Goal: Register for event/course

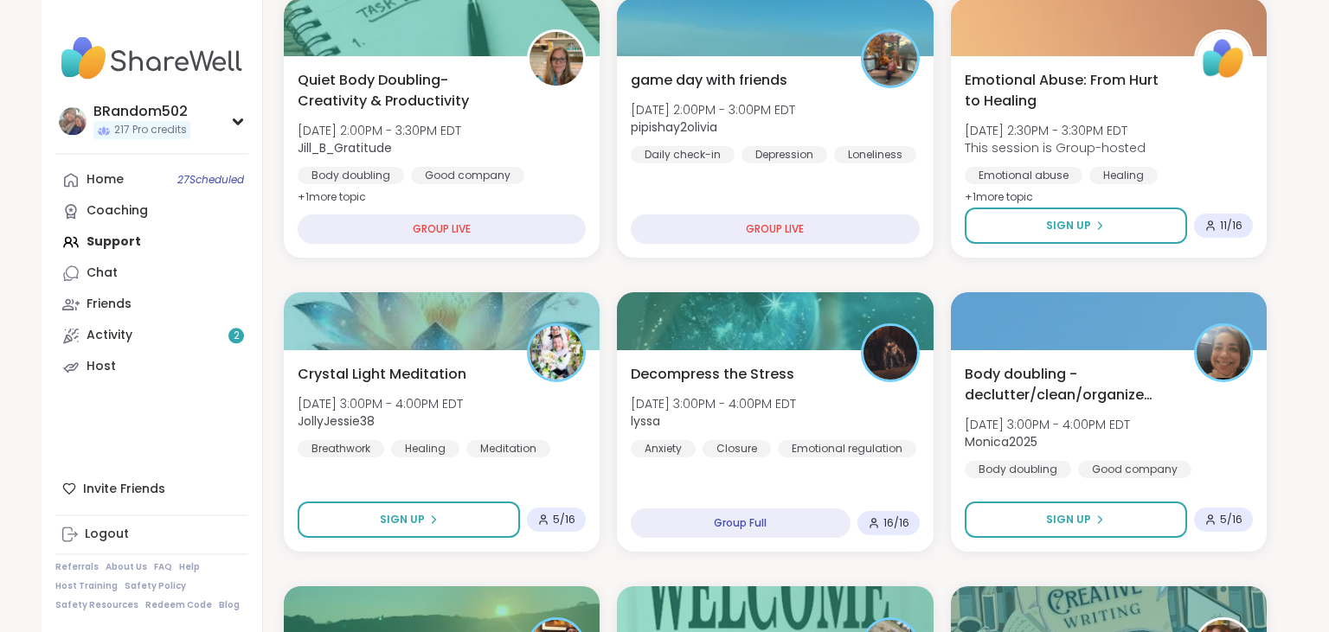
scroll to position [938, 0]
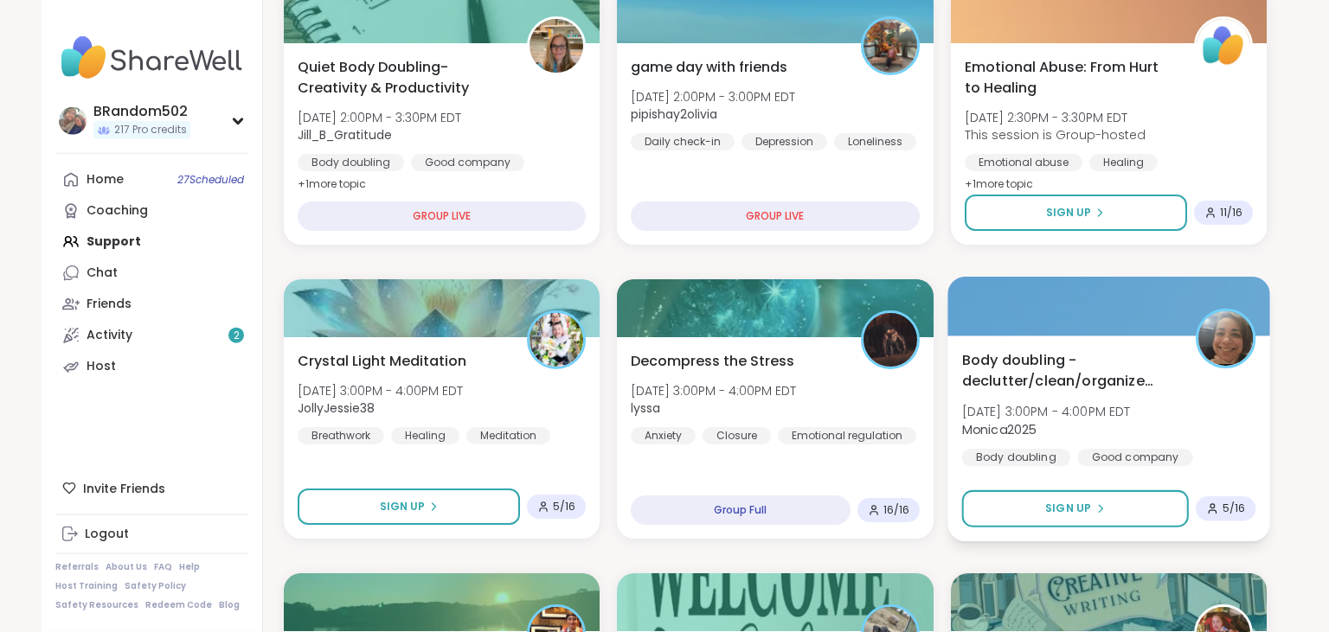
click at [1063, 374] on span "Body doubling - declutter/clean/organize with me" at bounding box center [1068, 371] width 215 height 42
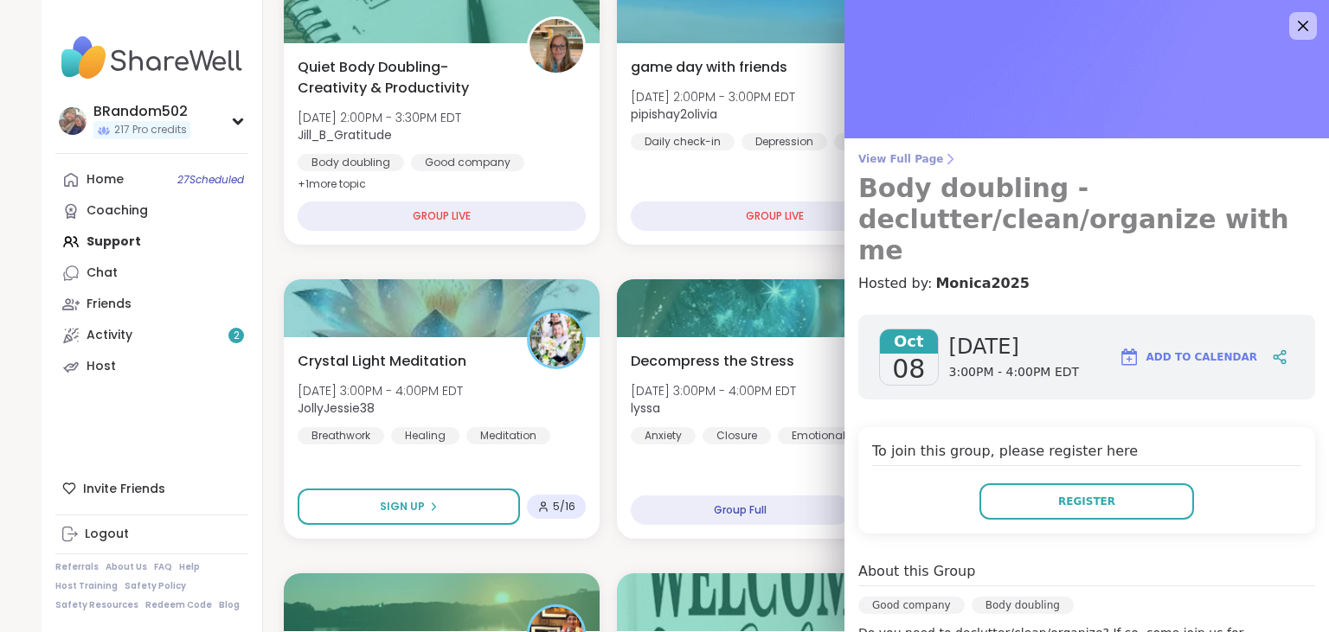
click at [921, 161] on span "View Full Page" at bounding box center [1086, 159] width 457 height 14
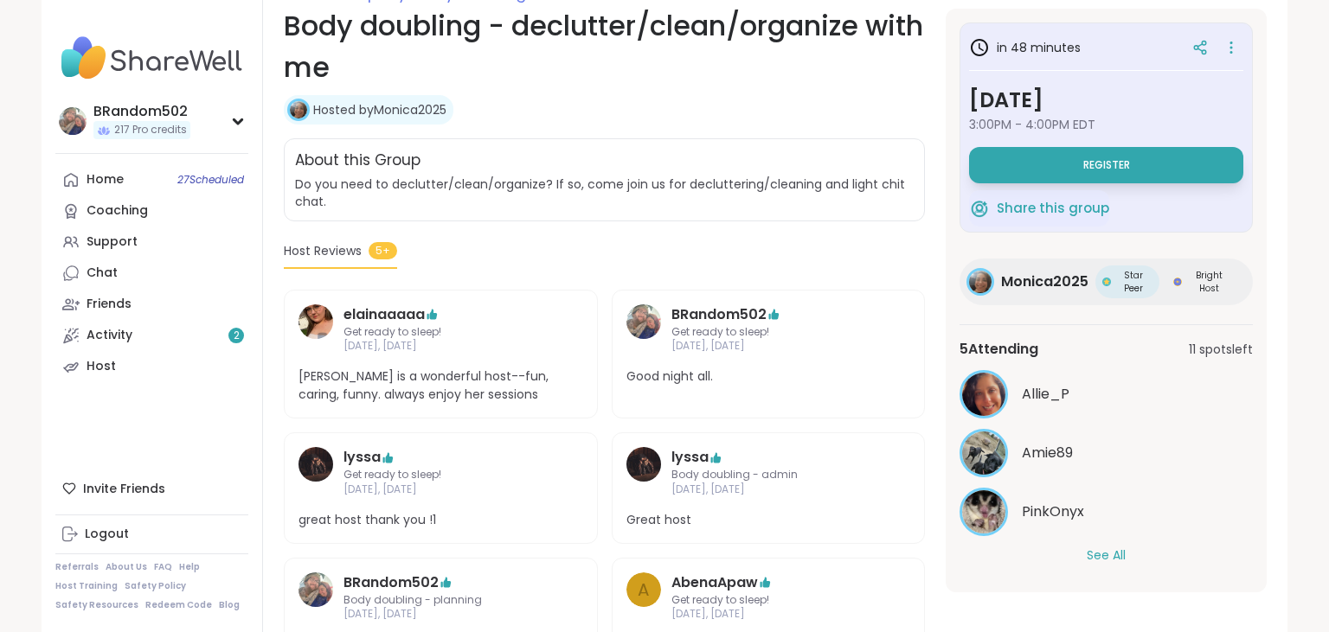
scroll to position [291, 0]
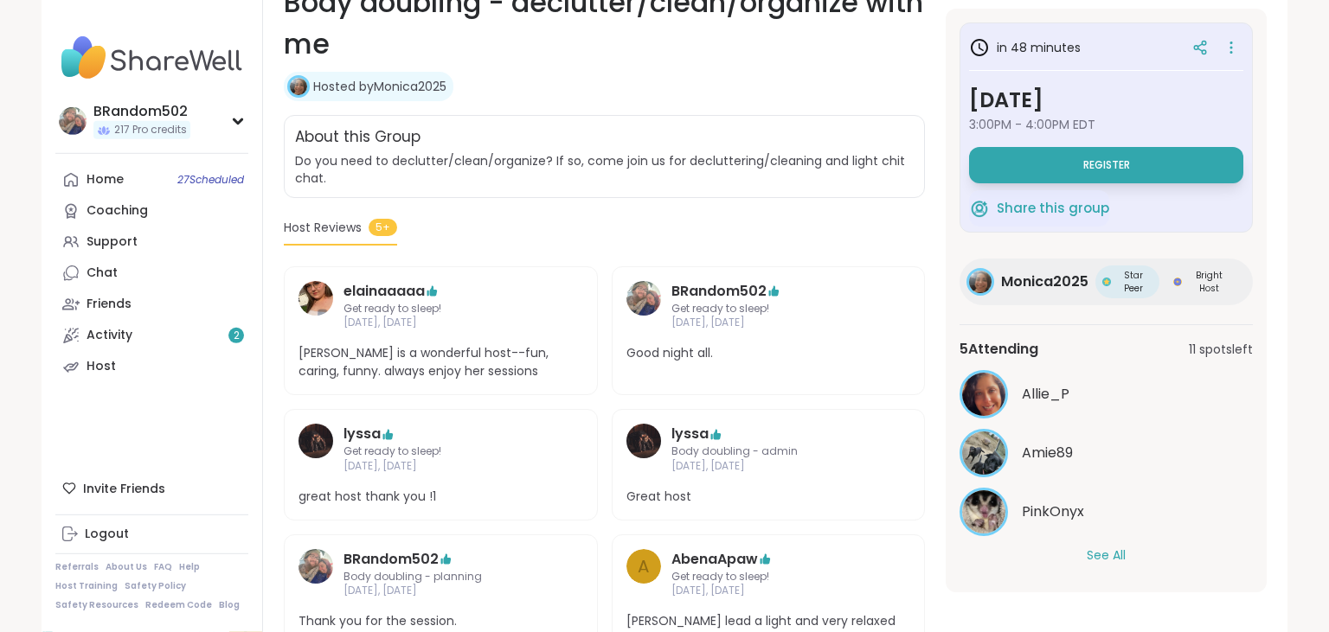
click at [1112, 549] on button "See All" at bounding box center [1106, 556] width 39 height 18
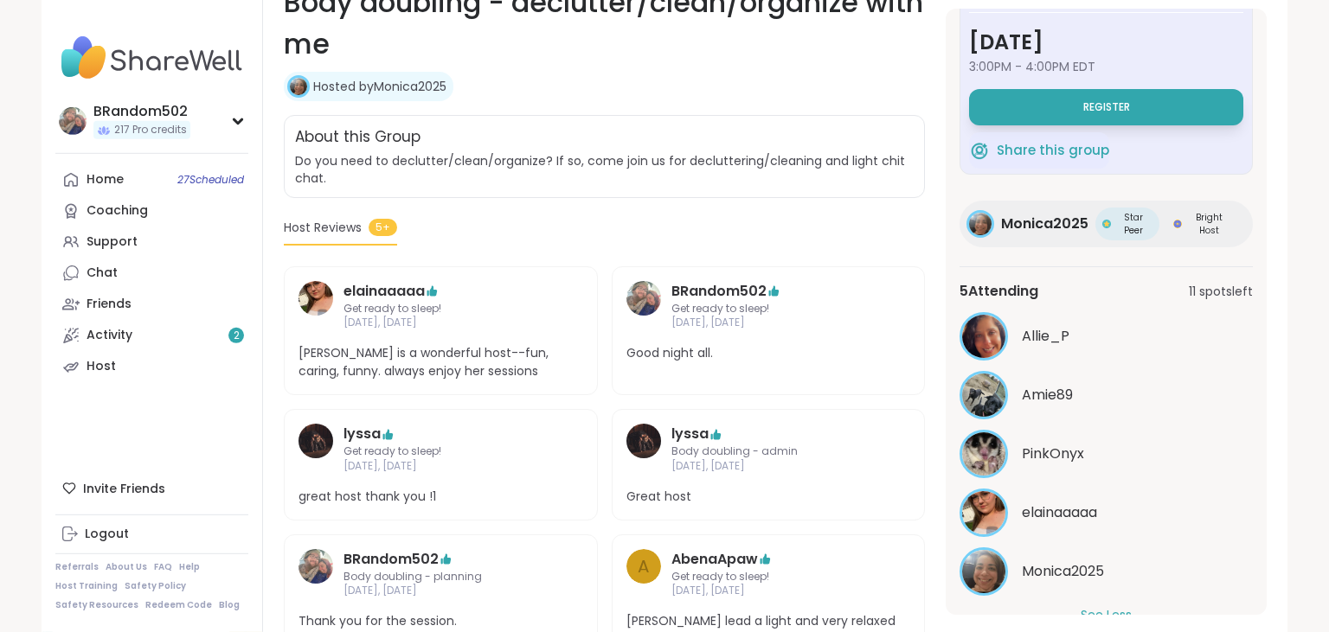
scroll to position [0, 0]
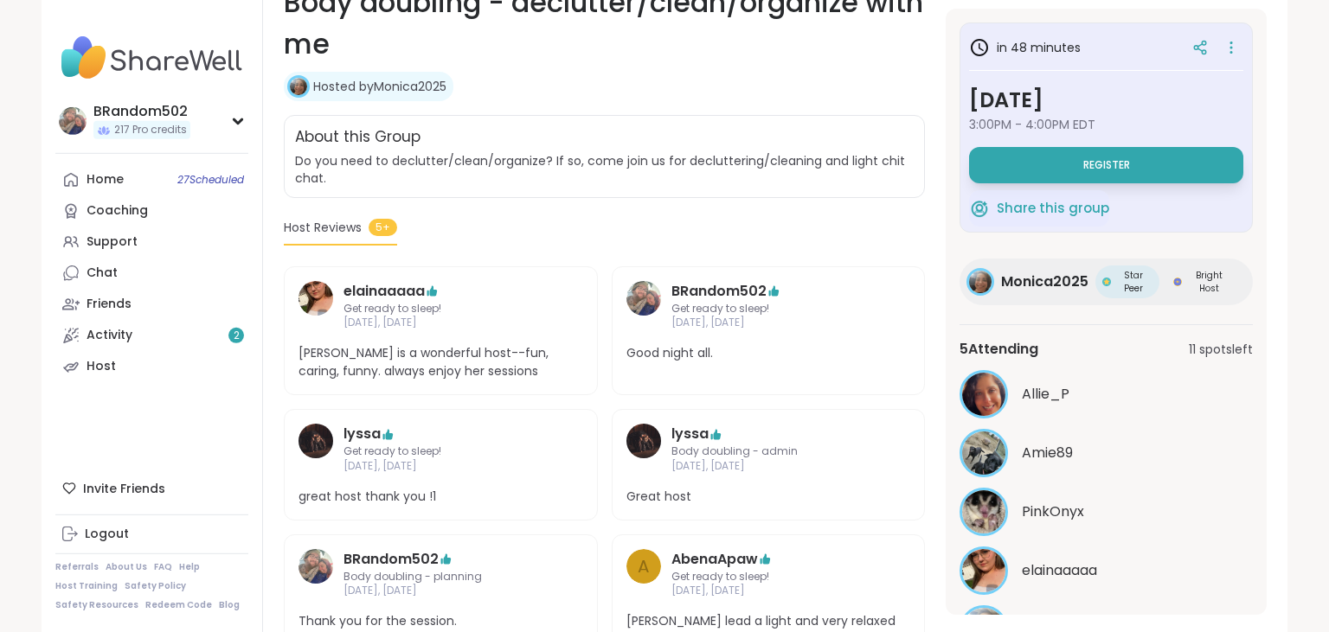
click at [1290, 272] on div "BRandom502 217 Pro credits BRandom502 217 Pro credits Profile Membership Settin…" at bounding box center [664, 210] width 1329 height 1003
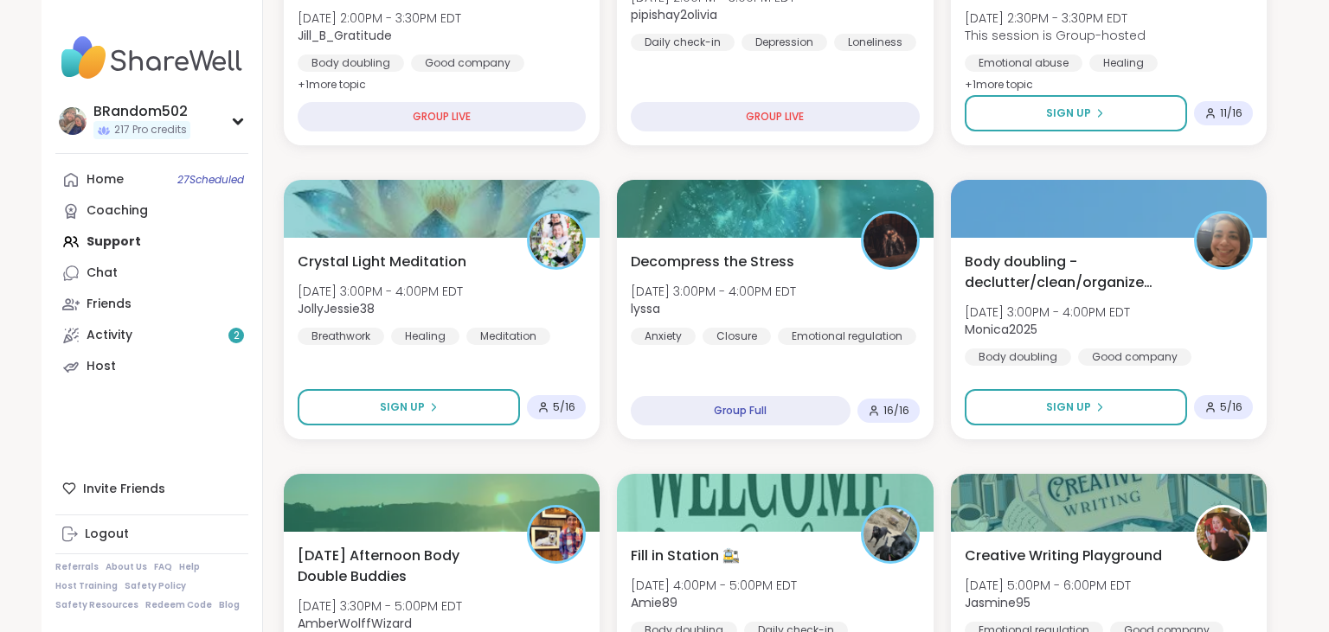
scroll to position [721, 0]
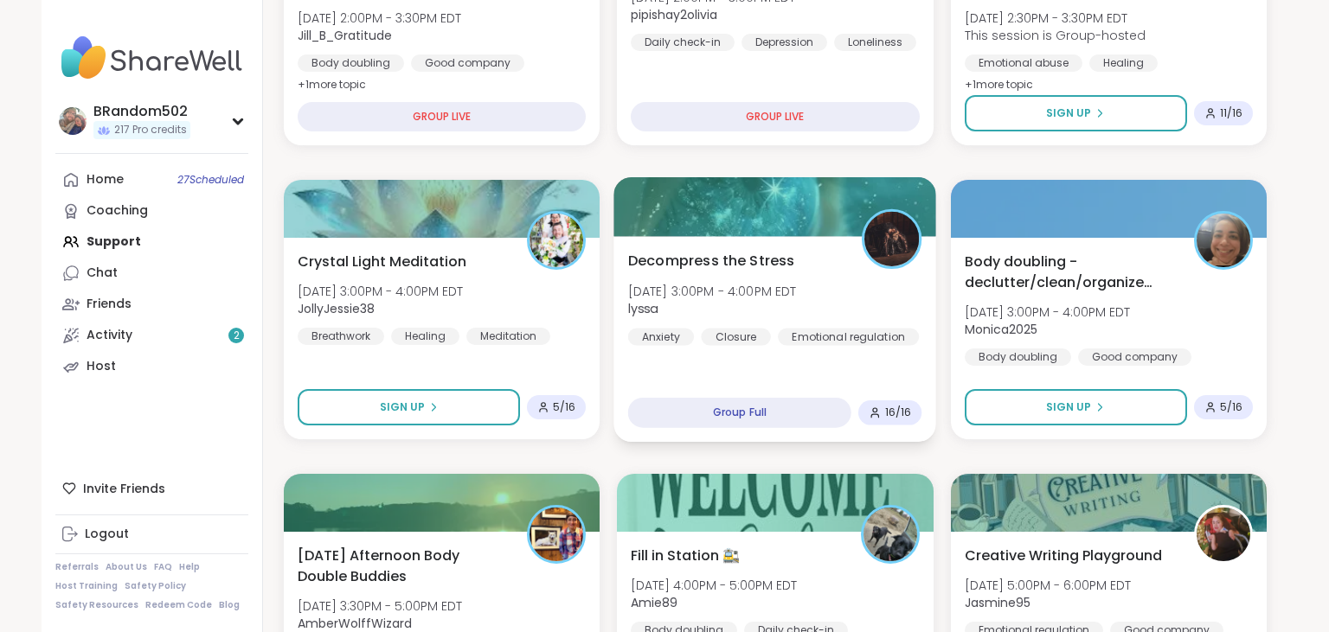
click at [747, 259] on span "Decompress the Stress" at bounding box center [711, 260] width 167 height 21
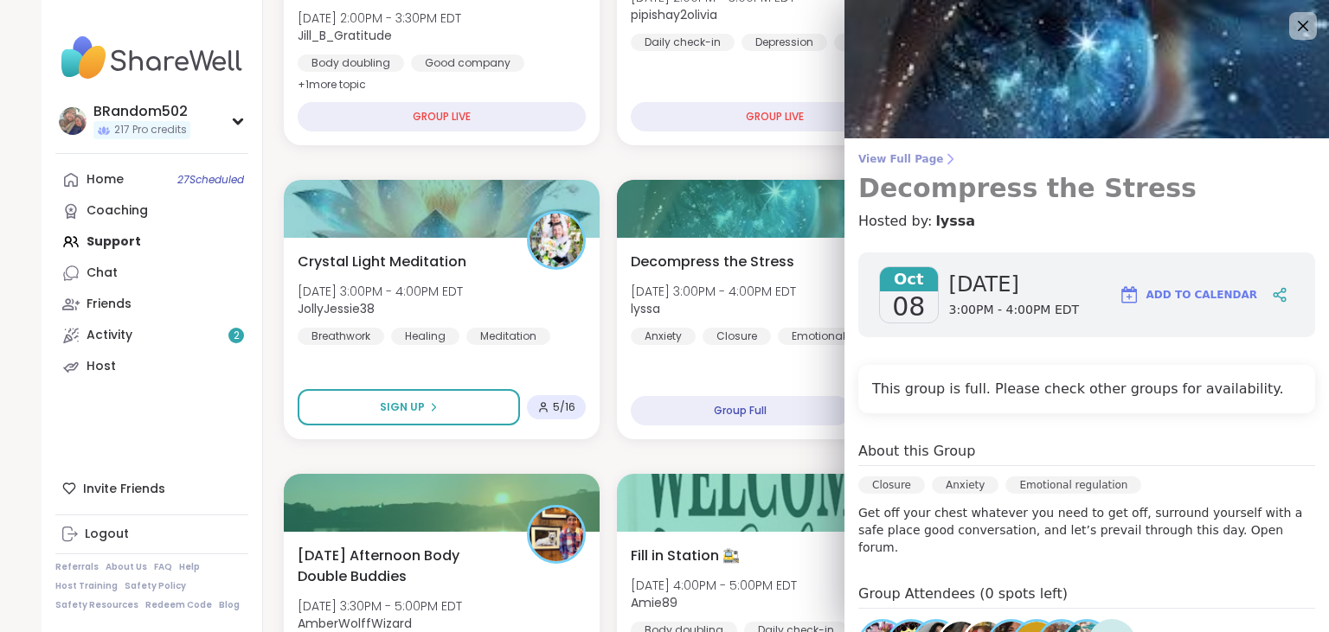
click at [909, 157] on span "View Full Page" at bounding box center [1086, 159] width 457 height 14
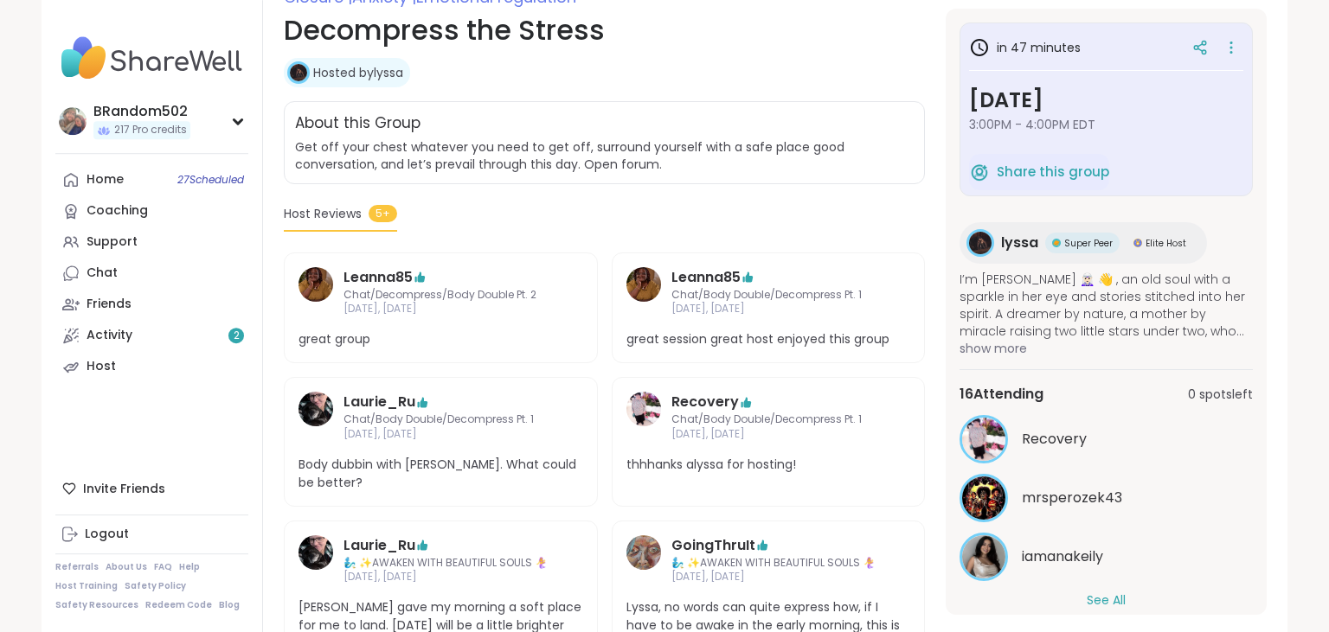
scroll to position [270, 0]
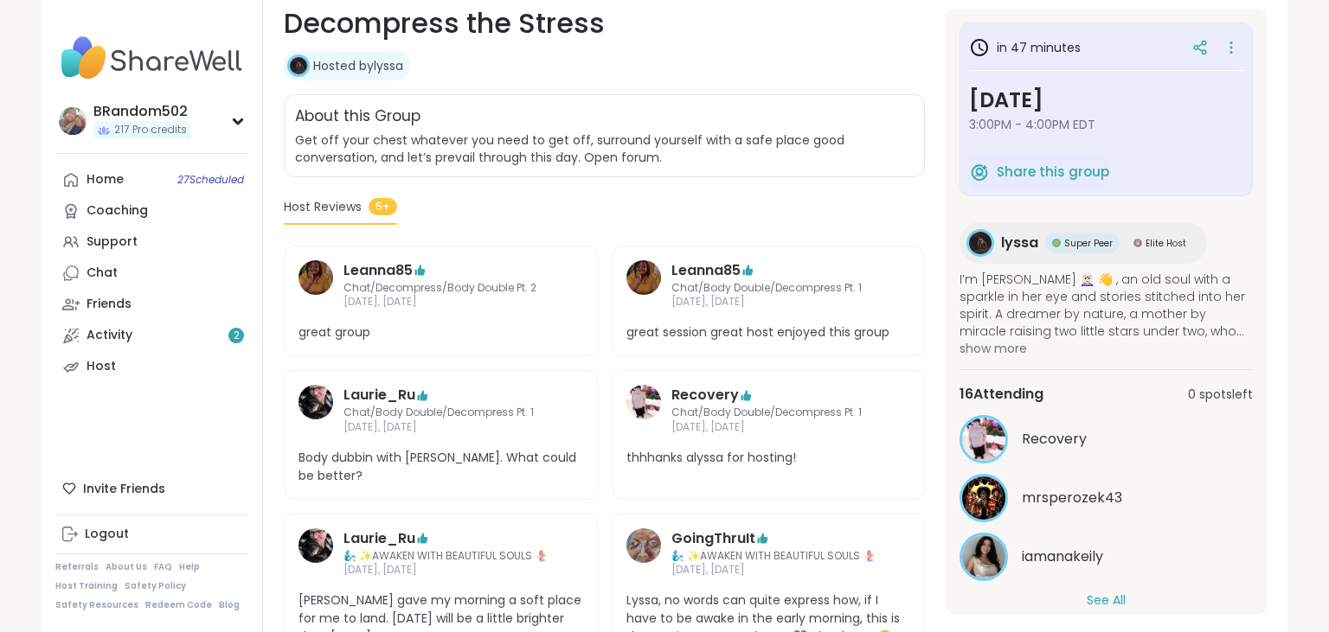
click at [1101, 597] on button "See All" at bounding box center [1106, 601] width 39 height 18
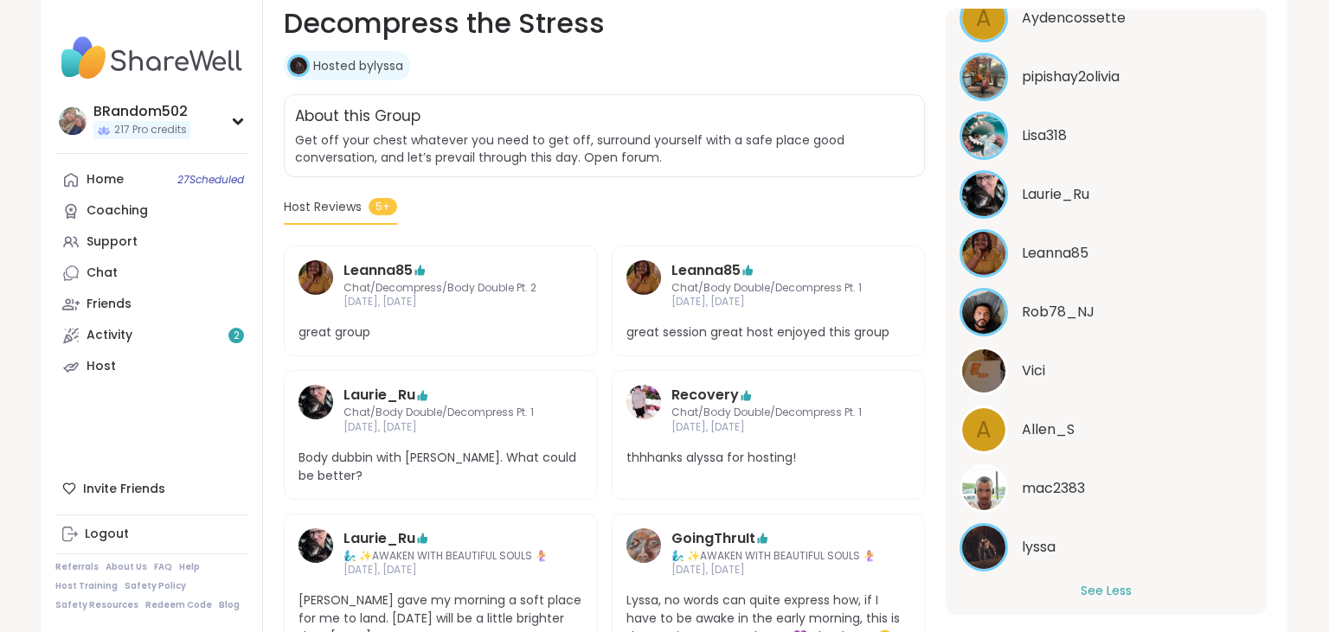
scroll to position [786, 0]
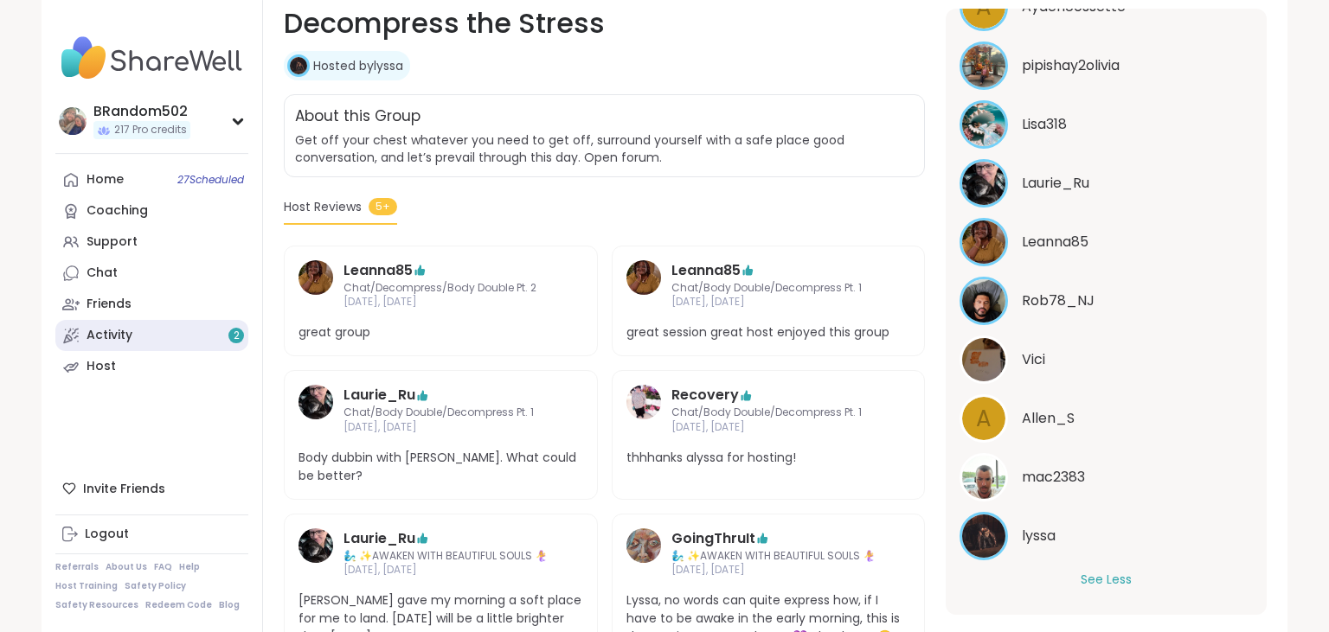
click at [150, 348] on link "Activity 2" at bounding box center [151, 335] width 193 height 31
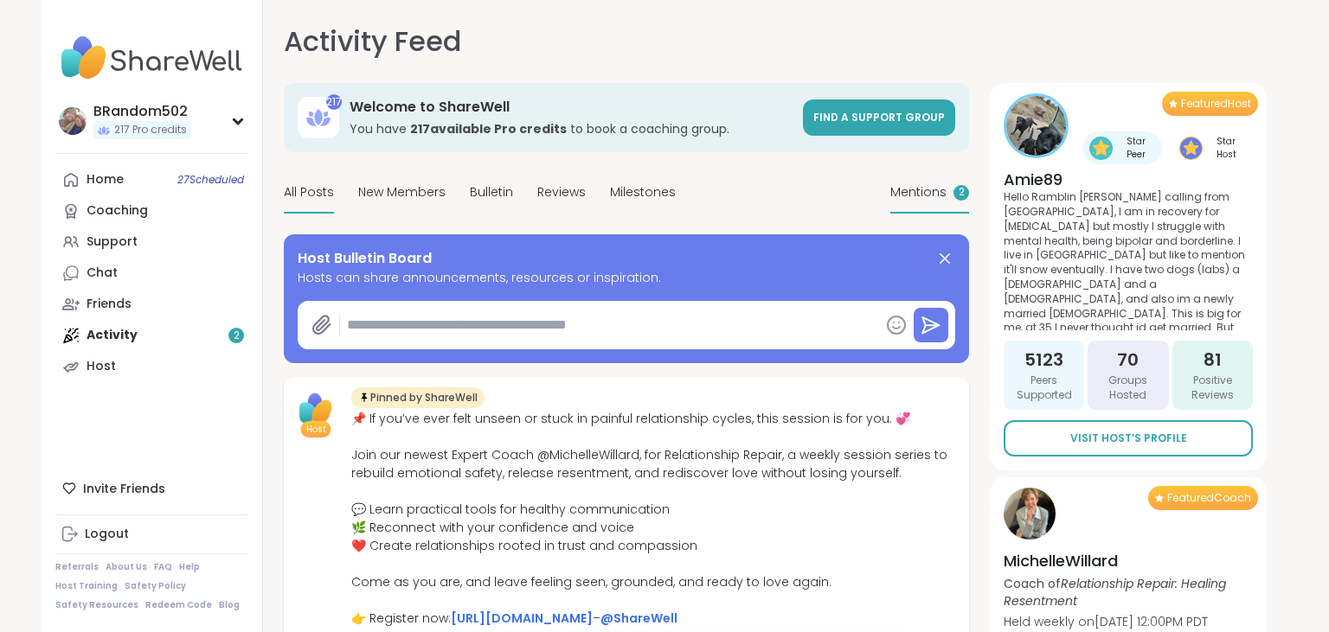
click at [927, 200] on span "Mentions" at bounding box center [918, 192] width 56 height 18
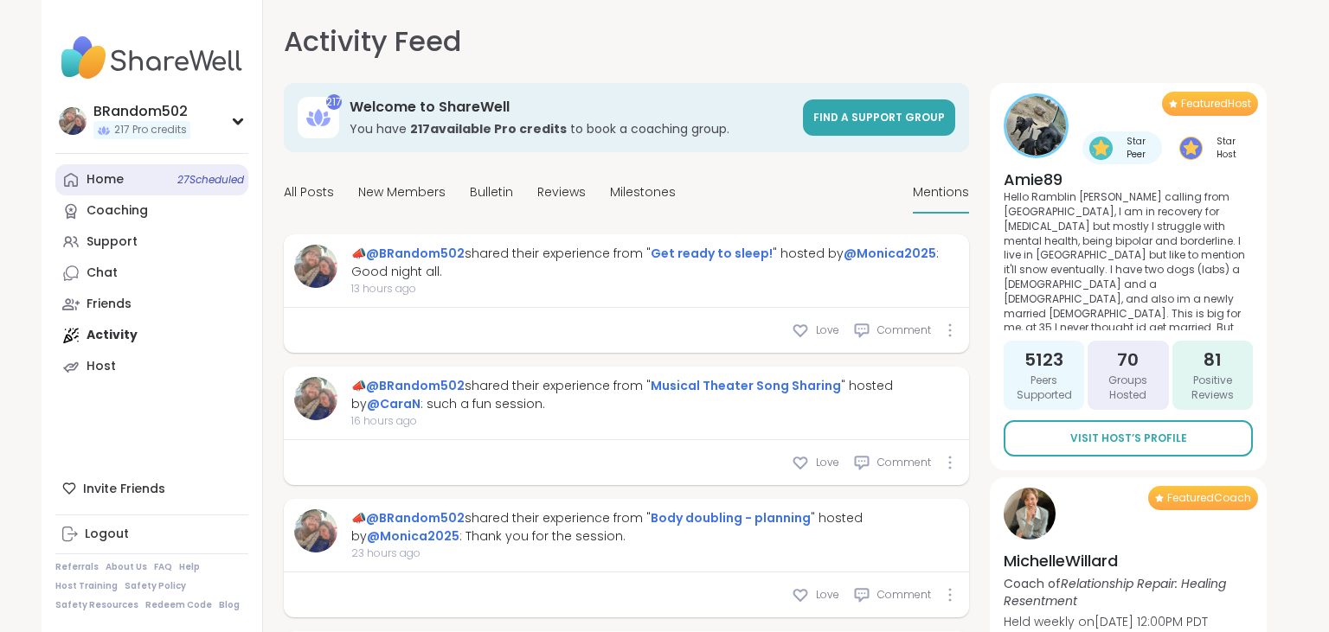
click at [181, 183] on span "27 Scheduled" at bounding box center [210, 180] width 67 height 14
